Goal: Task Accomplishment & Management: Use online tool/utility

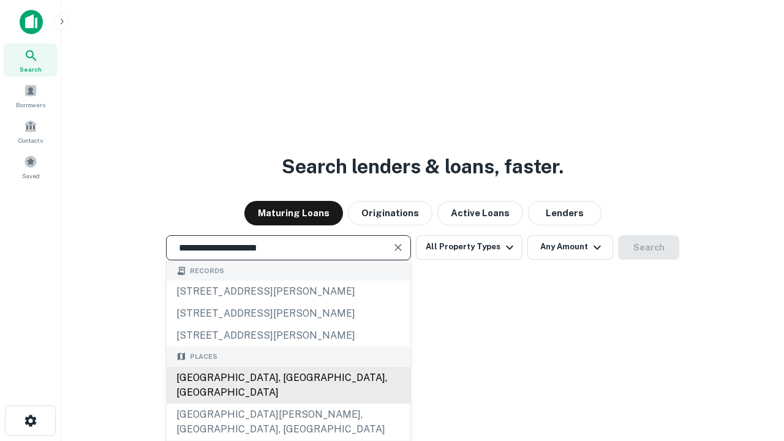
click at [288, 404] on div "[GEOGRAPHIC_DATA], [GEOGRAPHIC_DATA], [GEOGRAPHIC_DATA]" at bounding box center [289, 385] width 244 height 37
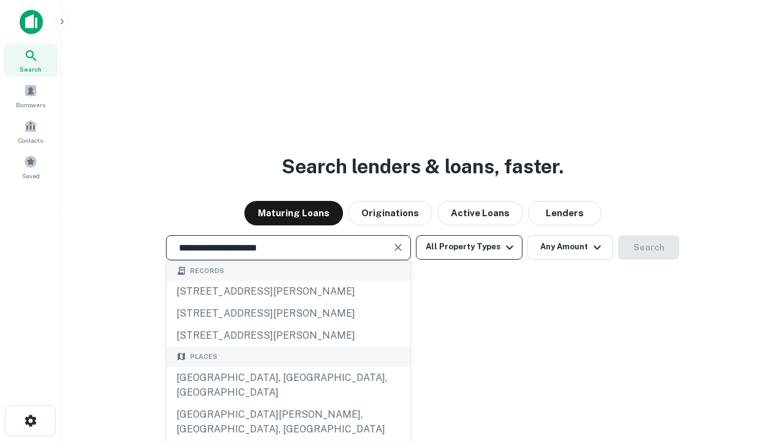
type input "**********"
click at [469, 247] on button "All Property Types" at bounding box center [469, 247] width 107 height 25
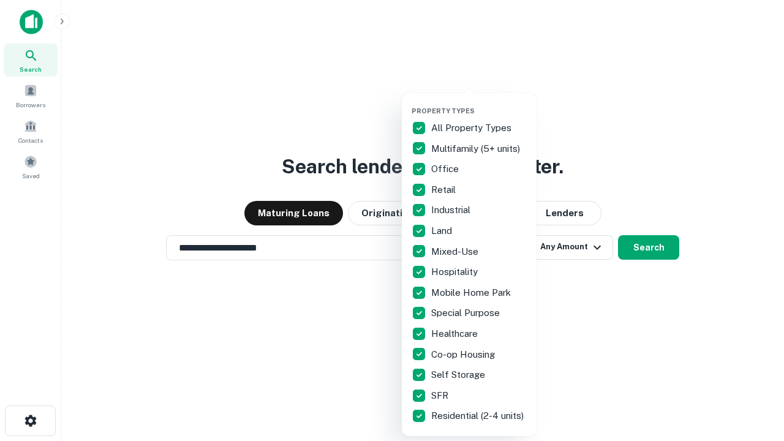
click at [479, 103] on button "button" at bounding box center [479, 103] width 135 height 1
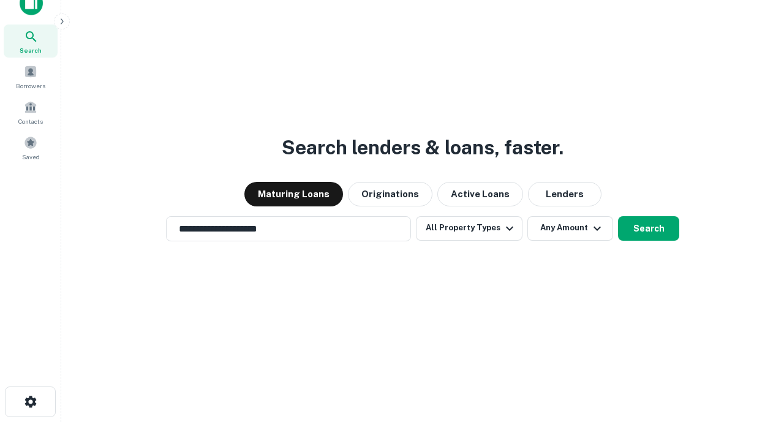
scroll to position [7, 148]
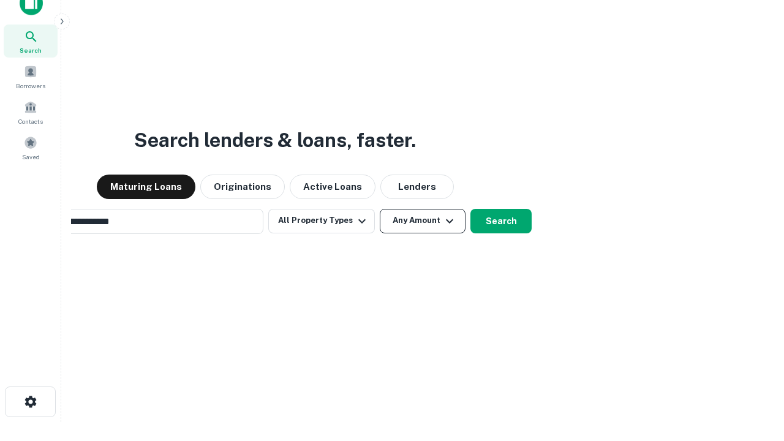
click at [380, 209] on button "Any Amount" at bounding box center [423, 221] width 86 height 25
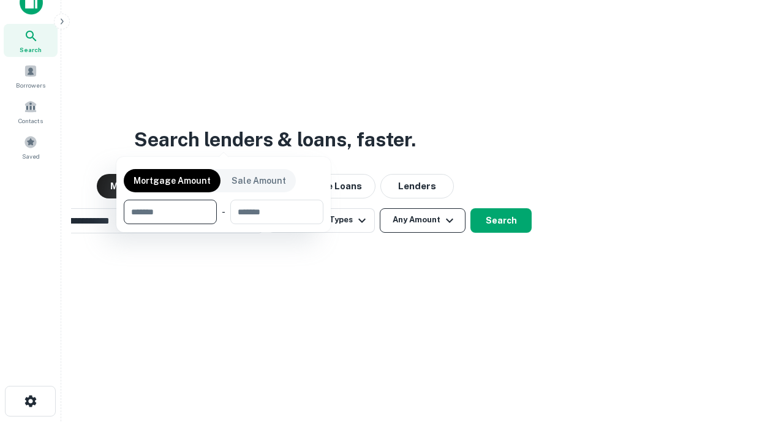
scroll to position [88, 347]
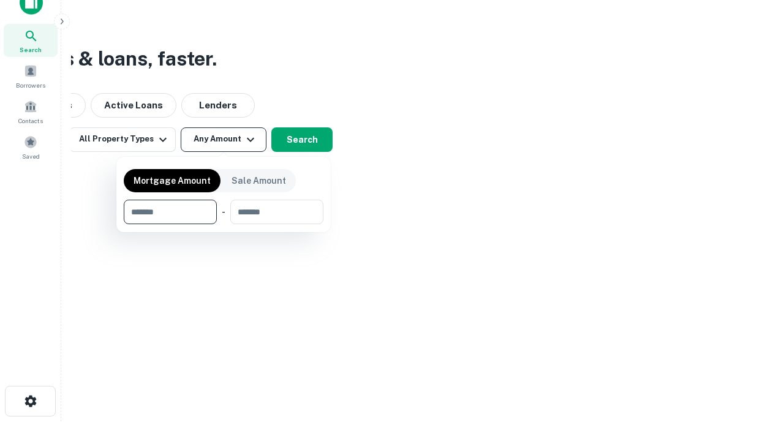
type input "*******"
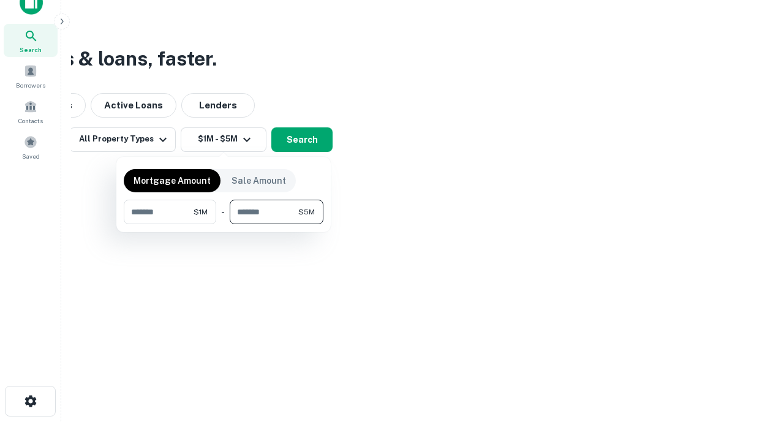
type input "*******"
click at [224, 224] on button "button" at bounding box center [224, 224] width 200 height 1
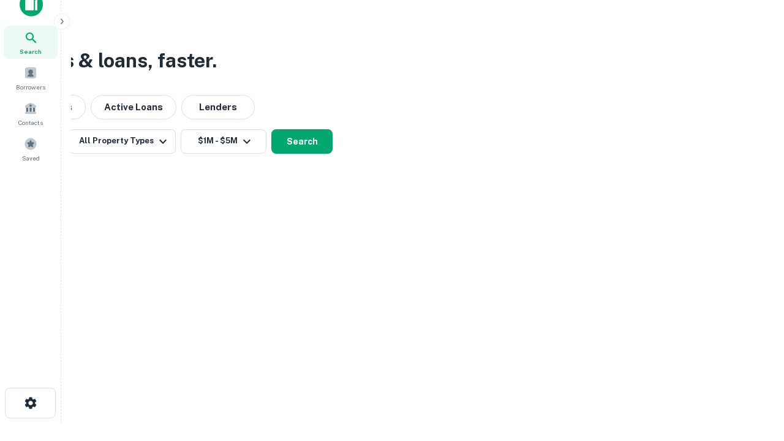
scroll to position [7, 226]
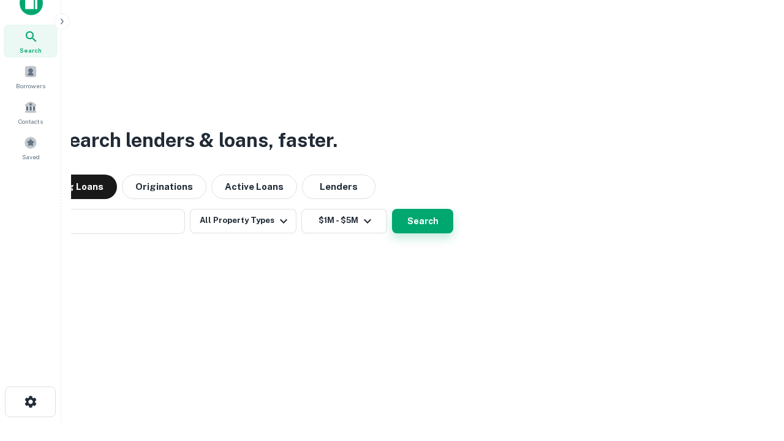
click at [392, 209] on button "Search" at bounding box center [422, 221] width 61 height 25
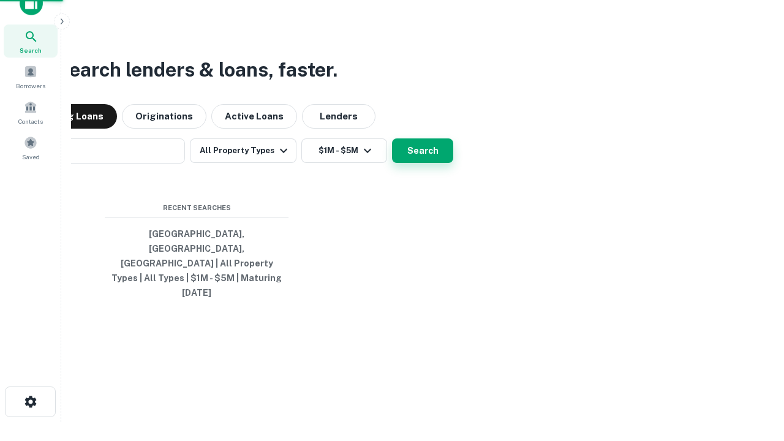
scroll to position [32, 347]
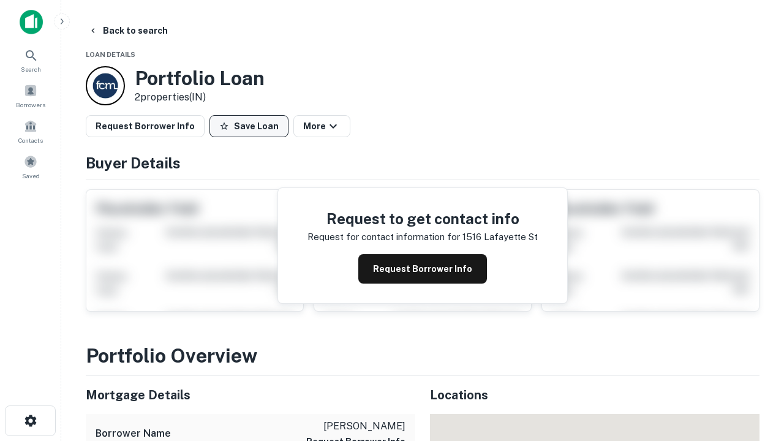
click at [249, 126] on button "Save Loan" at bounding box center [249, 126] width 79 height 22
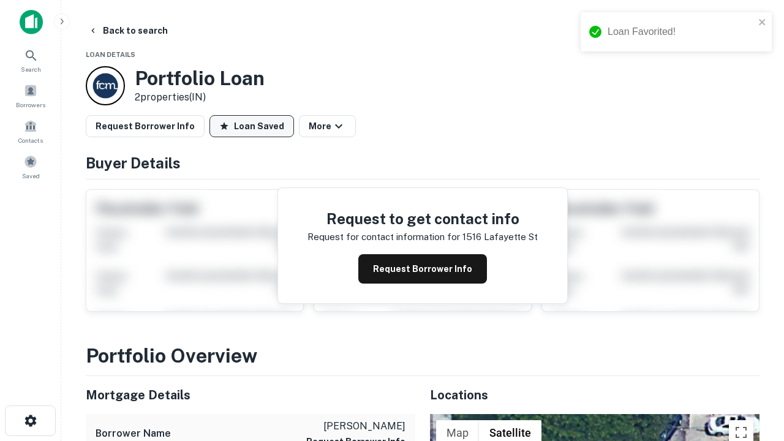
click at [252, 126] on button "Loan Saved" at bounding box center [252, 126] width 85 height 22
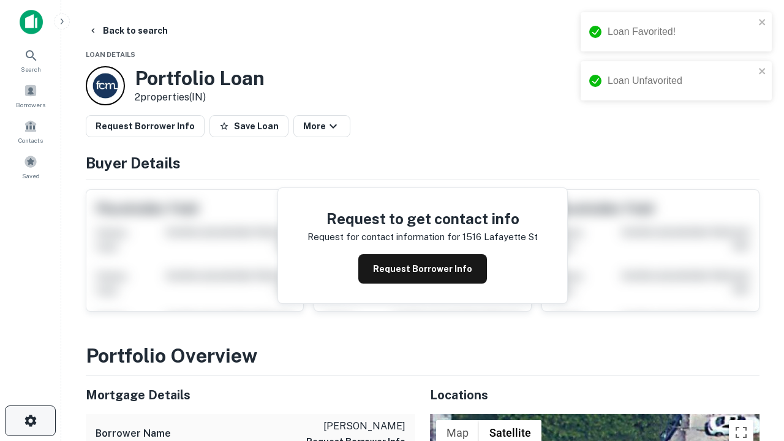
click at [30, 421] on icon "button" at bounding box center [30, 420] width 15 height 15
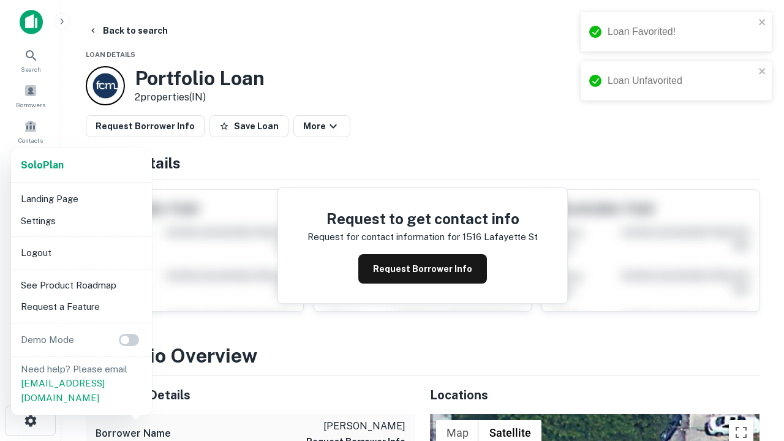
click at [81, 252] on li "Logout" at bounding box center [81, 253] width 131 height 22
